Goal: Task Accomplishment & Management: Use online tool/utility

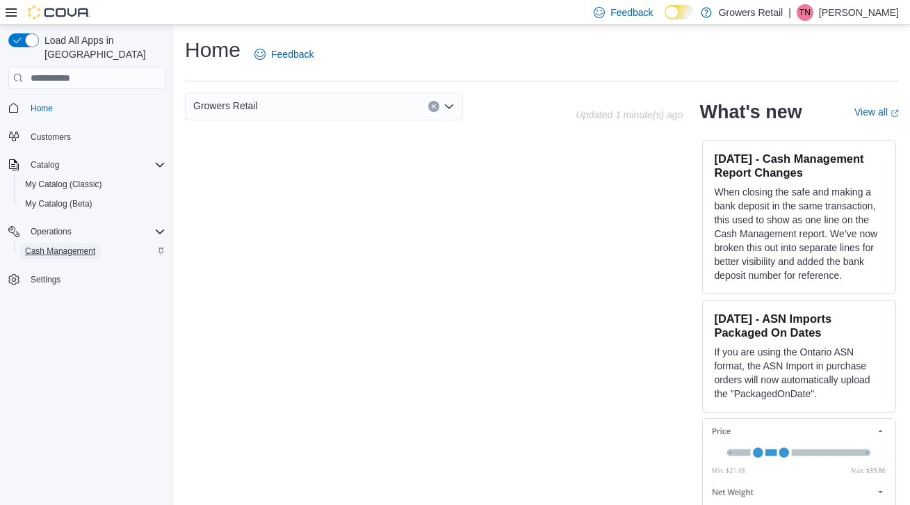
click at [83, 246] on span "Cash Management" at bounding box center [60, 251] width 70 height 11
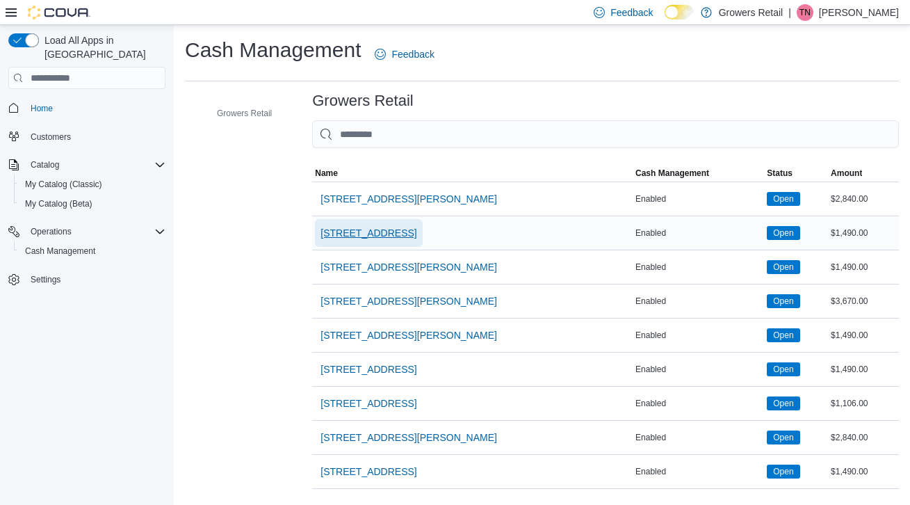
click at [388, 234] on span "[STREET_ADDRESS]" at bounding box center [369, 233] width 96 height 14
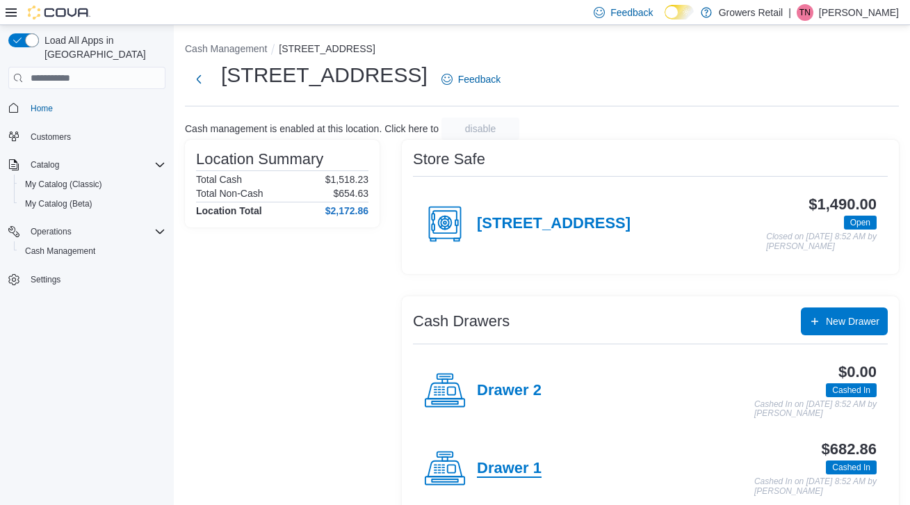
click at [513, 467] on h4 "Drawer 1" at bounding box center [509, 469] width 65 height 18
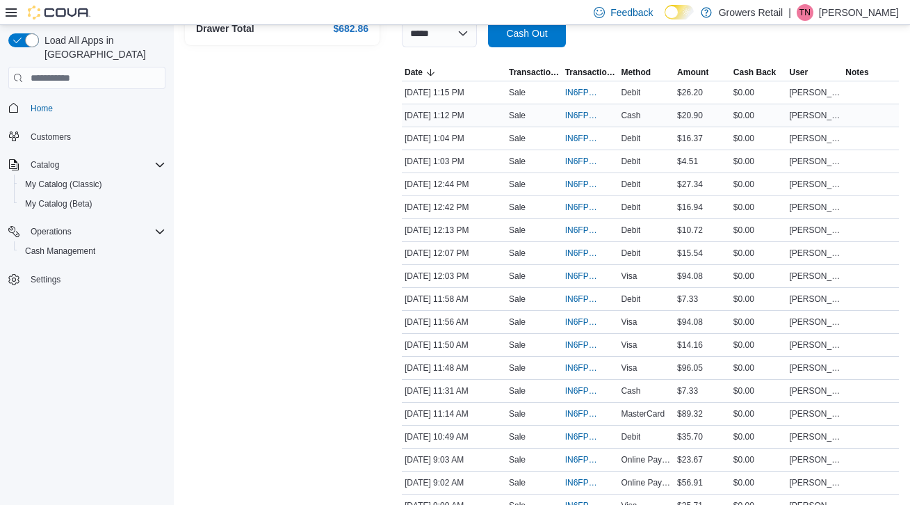
scroll to position [259, 0]
click at [579, 411] on span "IN6FPW-2063393" at bounding box center [583, 413] width 37 height 11
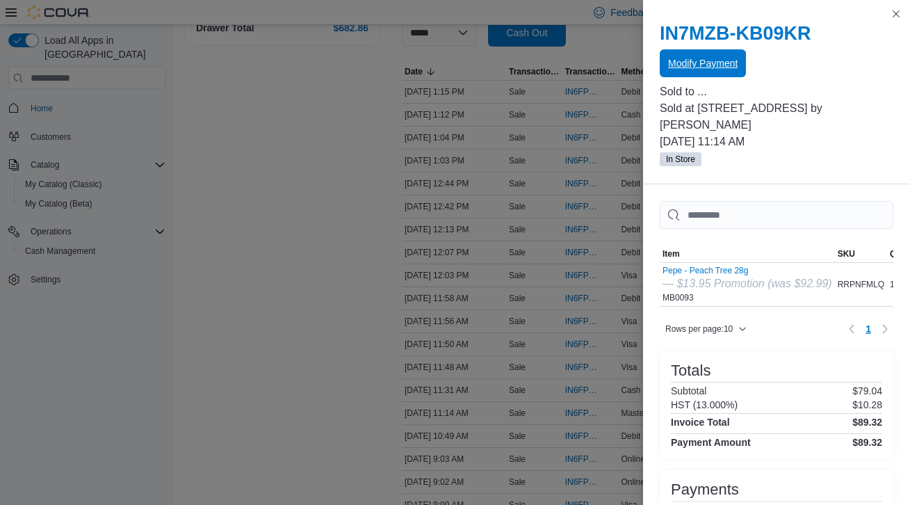
click at [691, 66] on span "Modify Payment" at bounding box center [703, 63] width 70 height 14
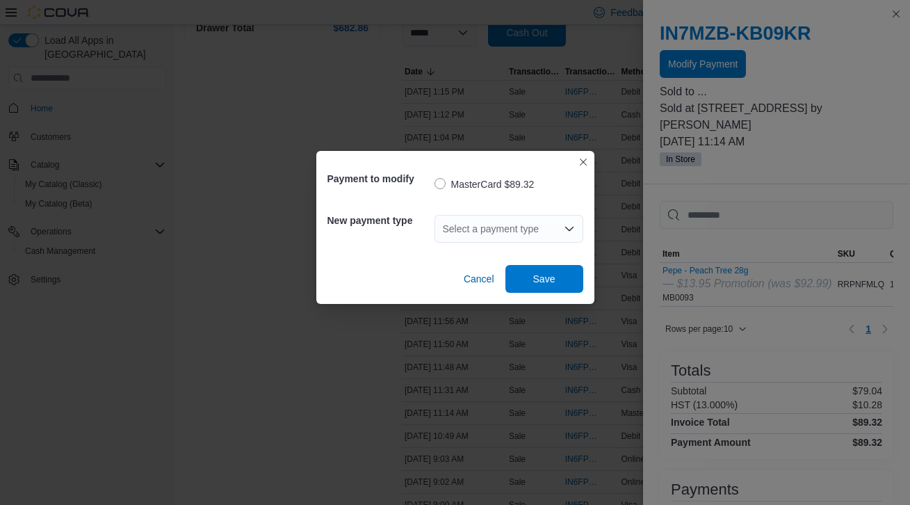
click at [517, 224] on div "Select a payment type" at bounding box center [509, 229] width 149 height 28
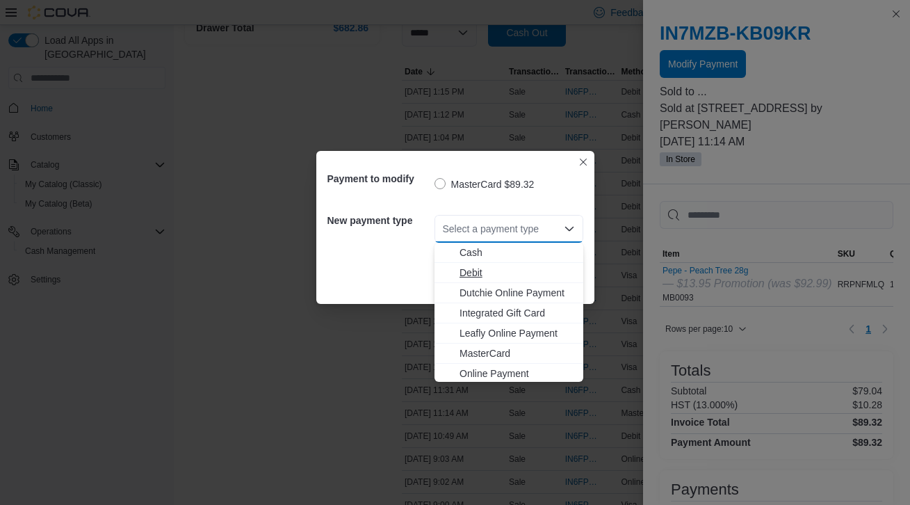
click at [488, 269] on span "Debit" at bounding box center [517, 273] width 115 height 14
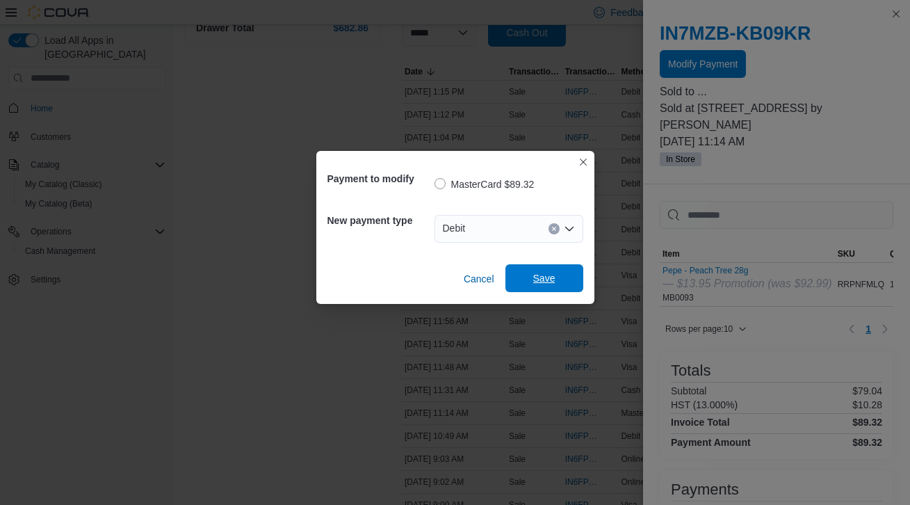
click at [531, 279] on span "Save" at bounding box center [544, 278] width 61 height 28
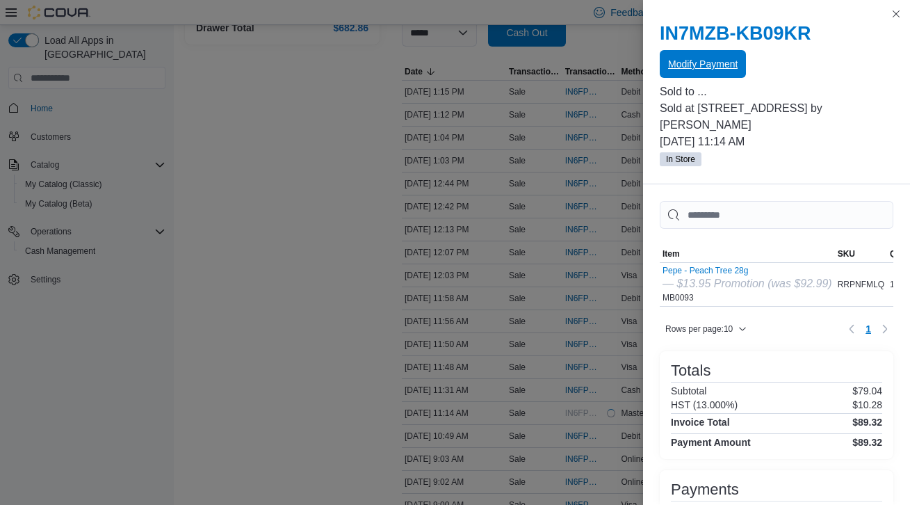
scroll to position [0, 0]
